Goal: Task Accomplishment & Management: Manage account settings

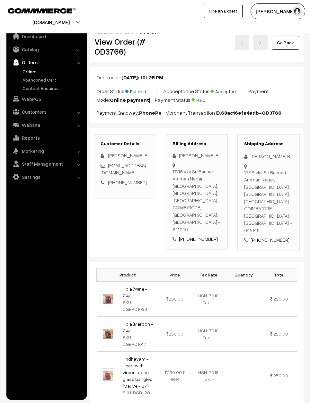
click at [289, 43] on link "Go Back" at bounding box center [284, 43] width 27 height 14
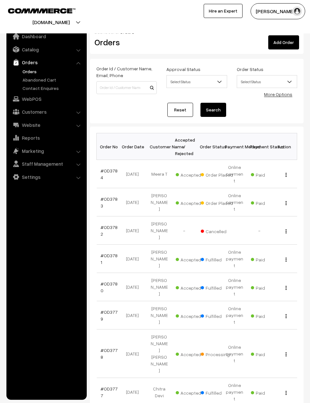
click at [106, 196] on link "#OD3783" at bounding box center [108, 202] width 17 height 12
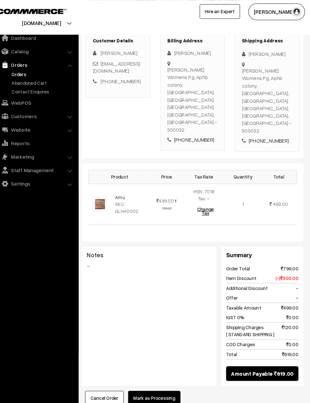
click at [153, 376] on button "Mark as Processing" at bounding box center [159, 383] width 50 height 14
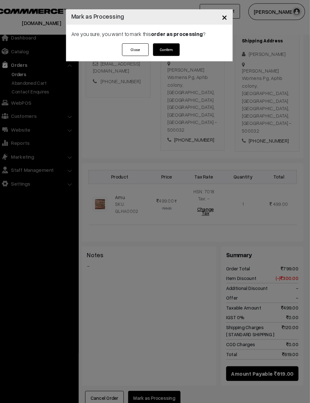
click at [164, 42] on button "Confirm" at bounding box center [171, 48] width 26 height 12
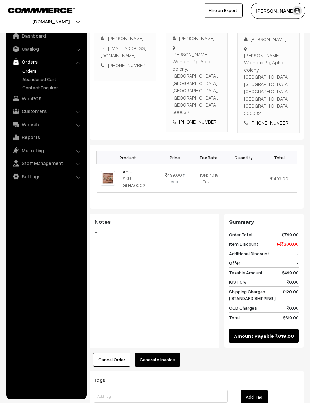
scroll to position [124, 0]
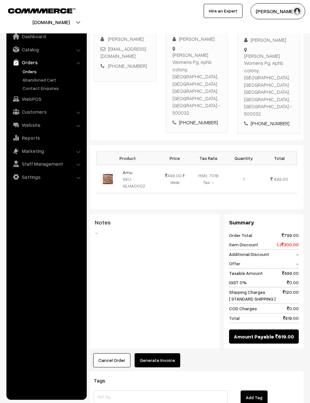
click at [159, 353] on button "Generate Invoice" at bounding box center [157, 360] width 46 height 14
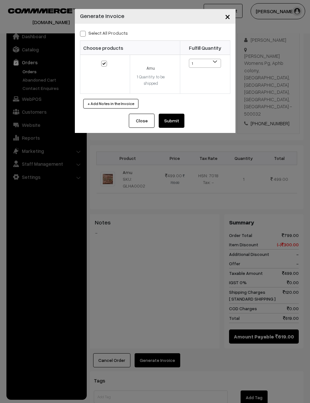
click at [108, 30] on label "Select All Products" at bounding box center [104, 33] width 48 height 7
click at [84, 30] on input "Select All Products" at bounding box center [82, 32] width 4 height 4
checkbox input "true"
click at [175, 117] on button "Submit" at bounding box center [171, 121] width 26 height 14
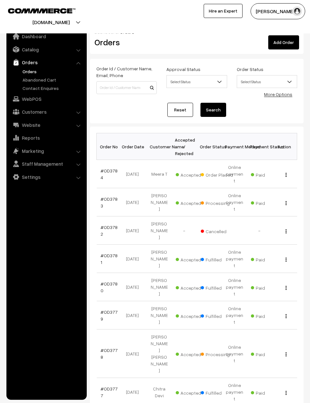
click at [106, 168] on link "#OD3784" at bounding box center [108, 174] width 17 height 12
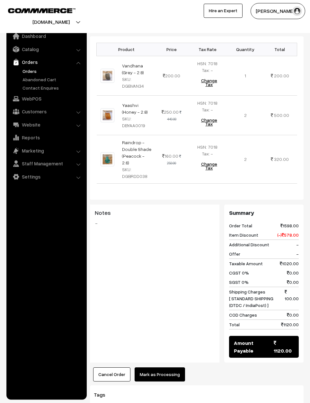
scroll to position [233, 0]
click at [167, 367] on button "Mark as Processing" at bounding box center [159, 374] width 50 height 14
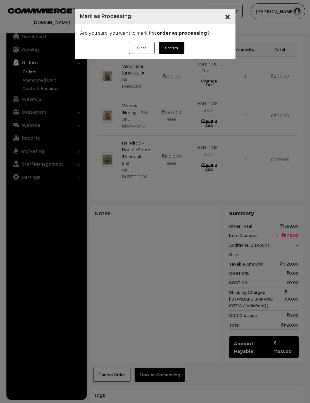
click at [168, 45] on button "Confirm" at bounding box center [171, 48] width 26 height 12
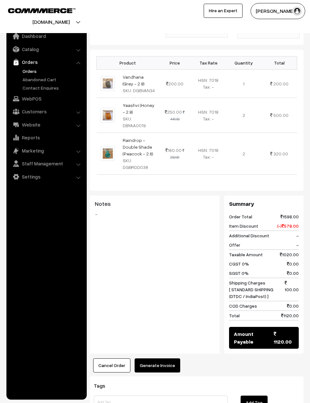
scroll to position [219, 0]
click at [152, 358] on button "Generate Invoice" at bounding box center [157, 365] width 46 height 14
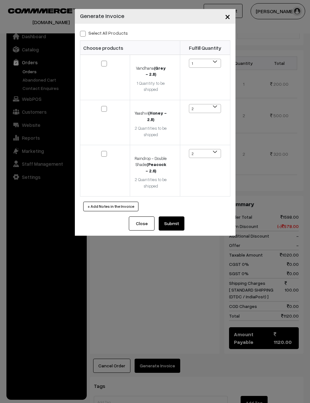
click at [102, 30] on label "Select All Products" at bounding box center [104, 33] width 48 height 7
click at [84, 30] on input "Select All Products" at bounding box center [82, 32] width 4 height 4
checkbox input "true"
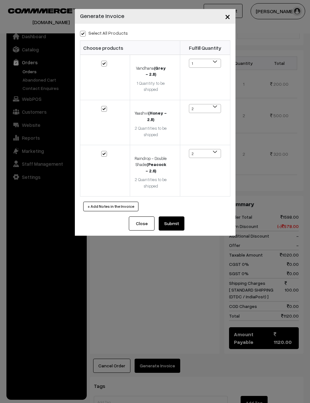
checkbox input "true"
click at [172, 219] on button "Submit" at bounding box center [171, 223] width 26 height 14
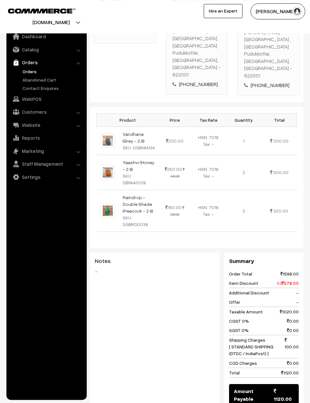
scroll to position [164, 0]
